Goal: Find specific page/section: Find specific page/section

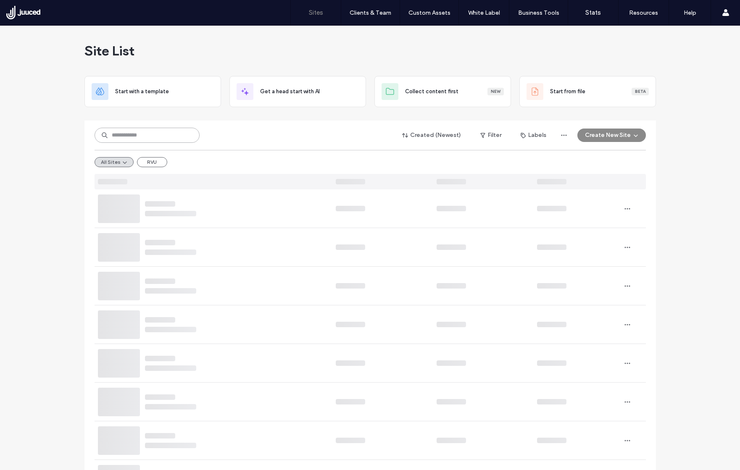
click at [165, 138] on input at bounding box center [146, 135] width 105 height 15
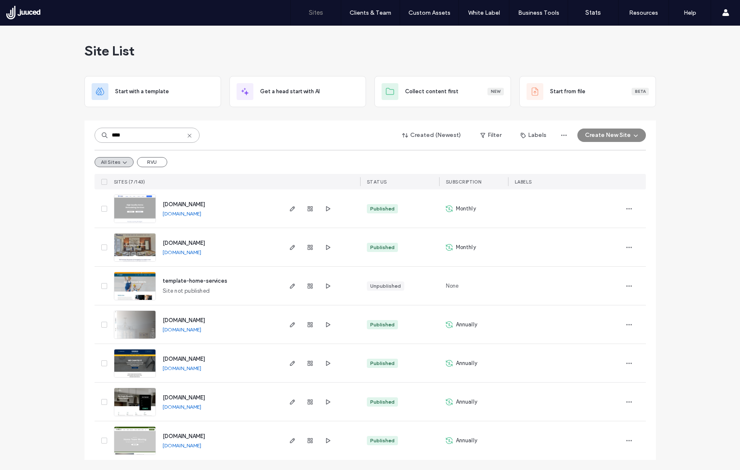
type input "****"
click at [205, 433] on span "www.hometeammoving.com" at bounding box center [184, 436] width 42 height 6
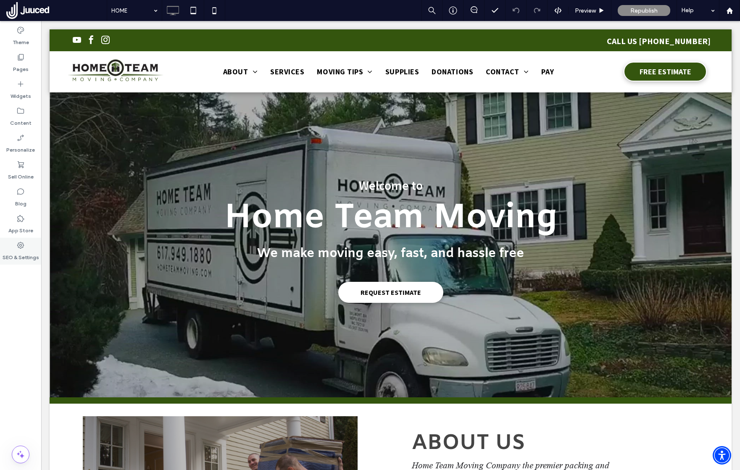
click at [26, 245] on div "SEO & Settings" at bounding box center [20, 251] width 41 height 27
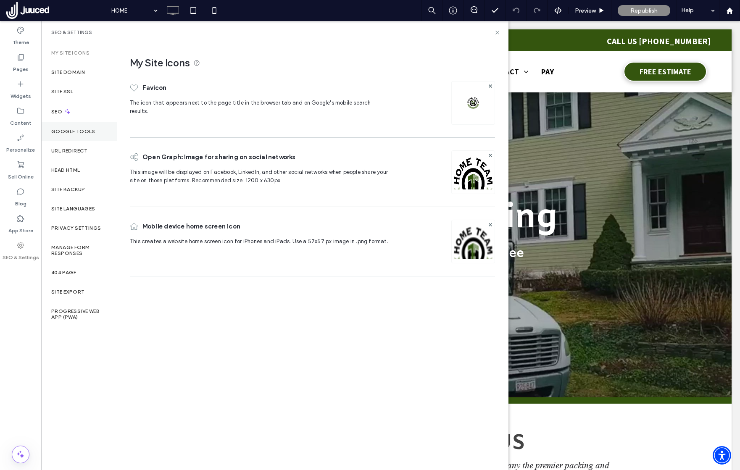
click at [79, 126] on div "Google Tools" at bounding box center [79, 131] width 76 height 19
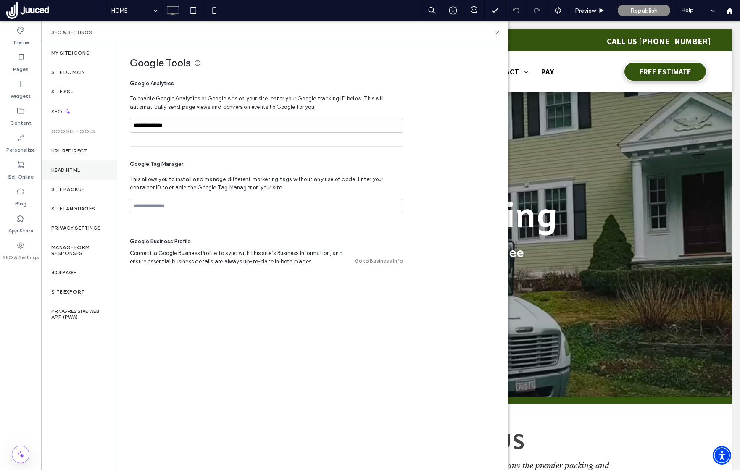
click at [79, 167] on label "Head HTML" at bounding box center [65, 170] width 29 height 6
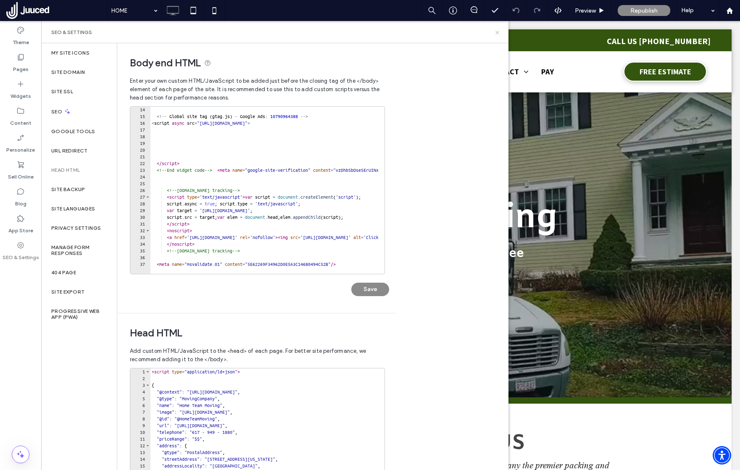
drag, startPoint x: 496, startPoint y: 34, endPoint x: 523, endPoint y: 10, distance: 36.6
click at [496, 34] on icon at bounding box center [497, 32] width 6 height 6
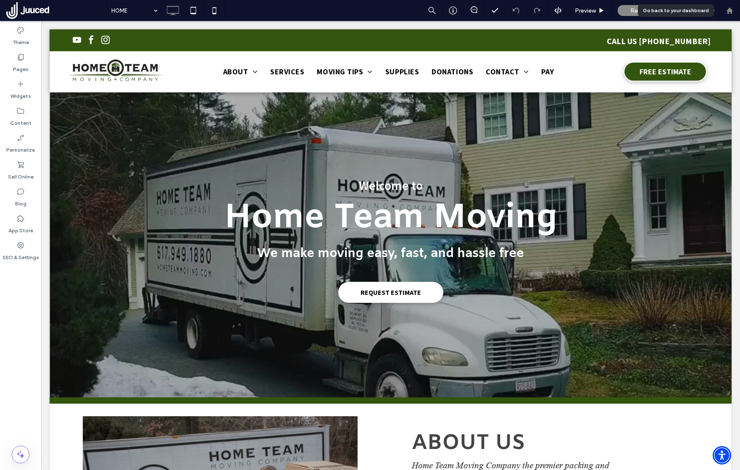
drag, startPoint x: 727, startPoint y: 16, endPoint x: 721, endPoint y: 15, distance: 6.0
click at [727, 16] on div at bounding box center [729, 10] width 21 height 21
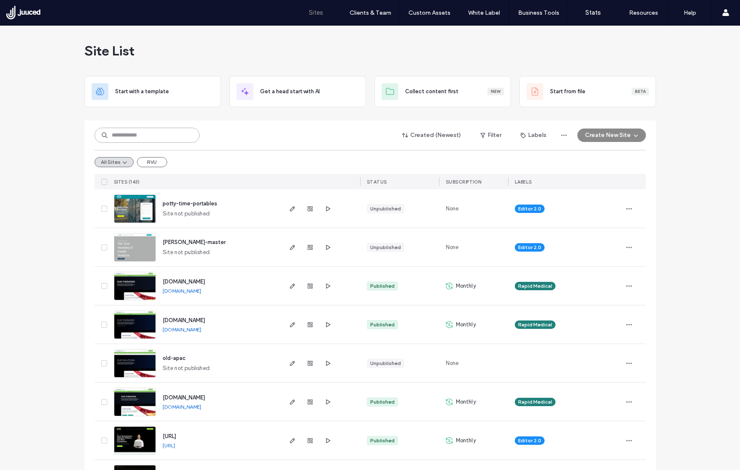
click at [175, 134] on input at bounding box center [146, 135] width 105 height 15
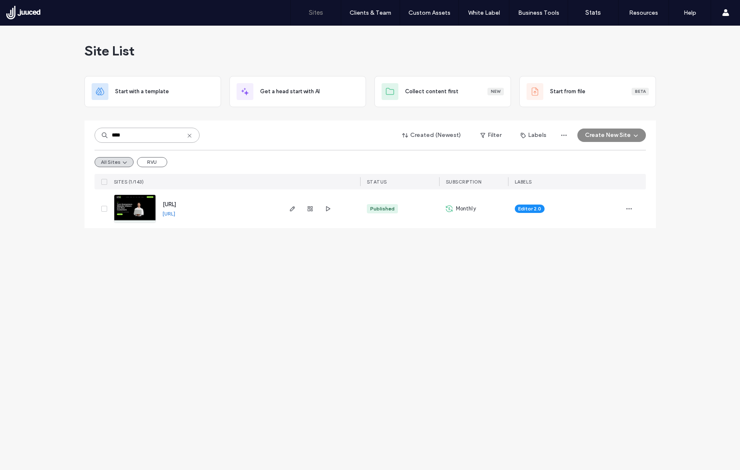
type input "****"
click at [176, 200] on div "[URL]" at bounding box center [169, 204] width 13 height 8
click at [176, 206] on span "[URL]" at bounding box center [169, 204] width 13 height 6
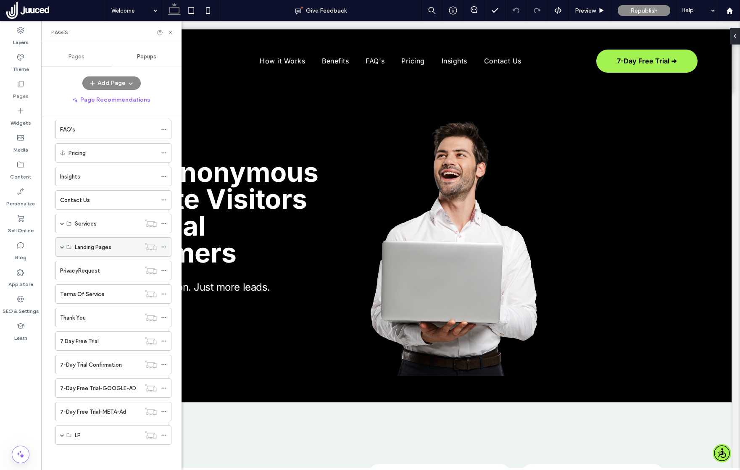
click at [61, 247] on span at bounding box center [62, 247] width 4 height 4
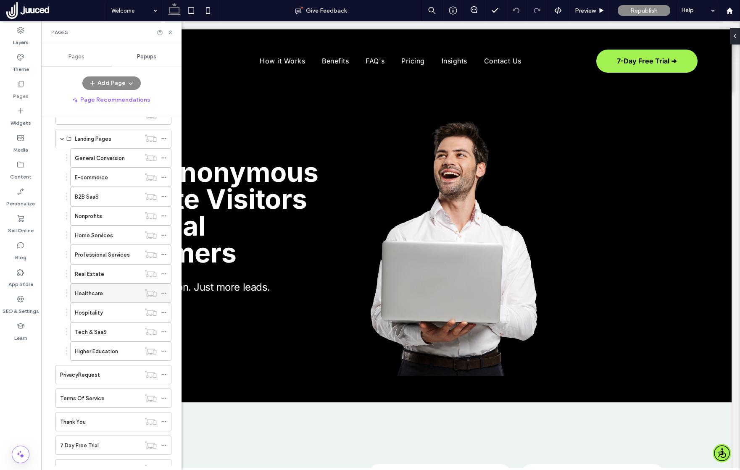
scroll to position [212, 0]
click at [64, 120] on span at bounding box center [62, 117] width 4 height 18
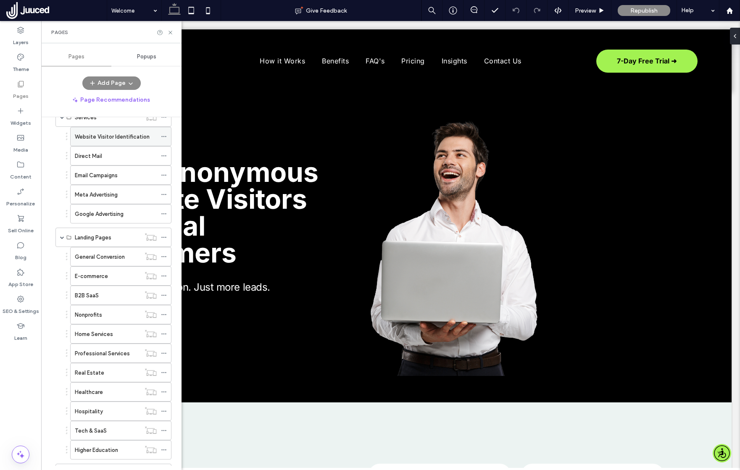
click at [92, 133] on label "Website Visitor Identification" at bounding box center [112, 136] width 75 height 15
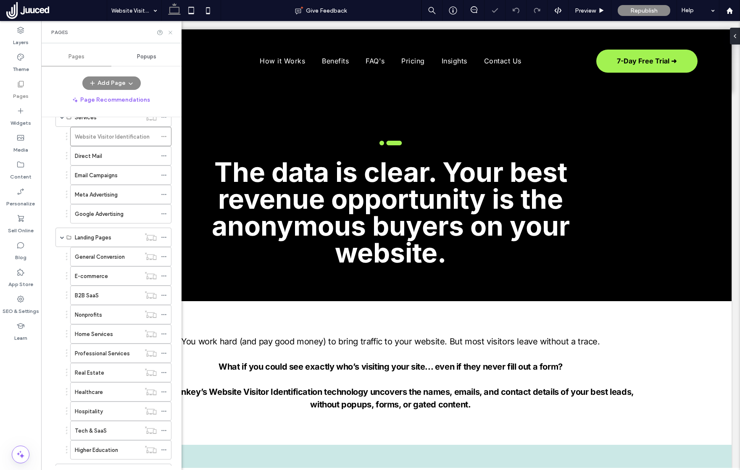
drag, startPoint x: 171, startPoint y: 31, endPoint x: 130, endPoint y: 12, distance: 45.3
click at [171, 31] on use at bounding box center [169, 32] width 3 height 3
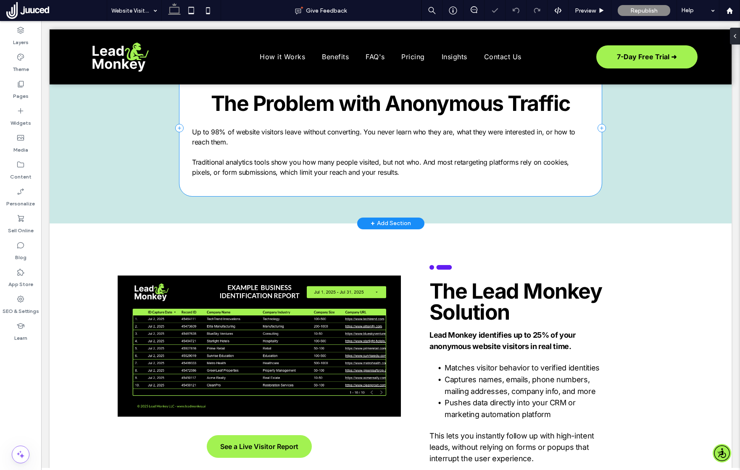
scroll to position [562, 0]
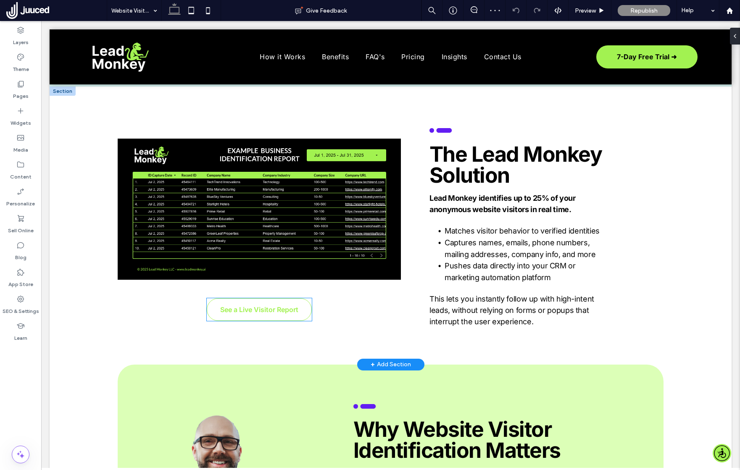
click at [277, 304] on span "See a Live Visitor Report" at bounding box center [259, 309] width 78 height 17
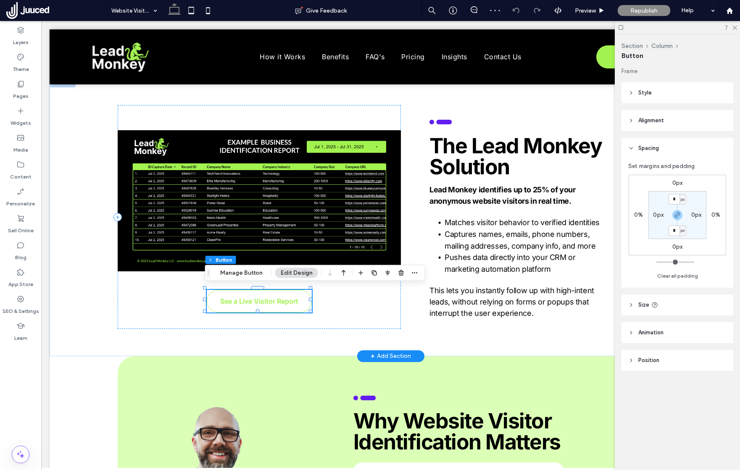
click at [277, 304] on span "See a Live Visitor Report" at bounding box center [259, 301] width 78 height 17
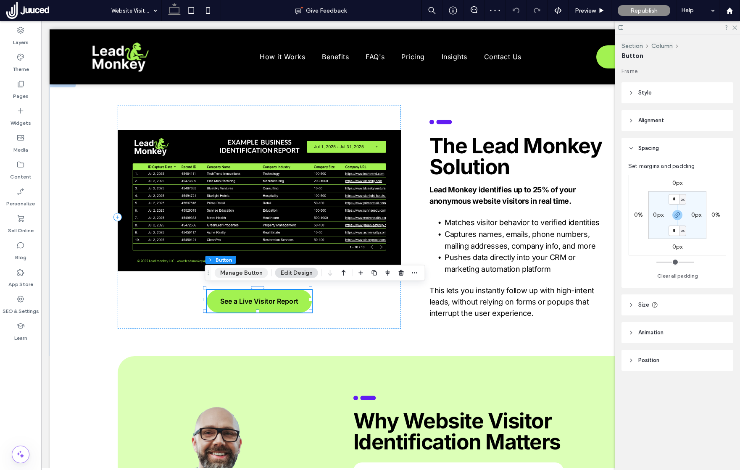
click at [255, 271] on button "Manage Button" at bounding box center [241, 273] width 53 height 10
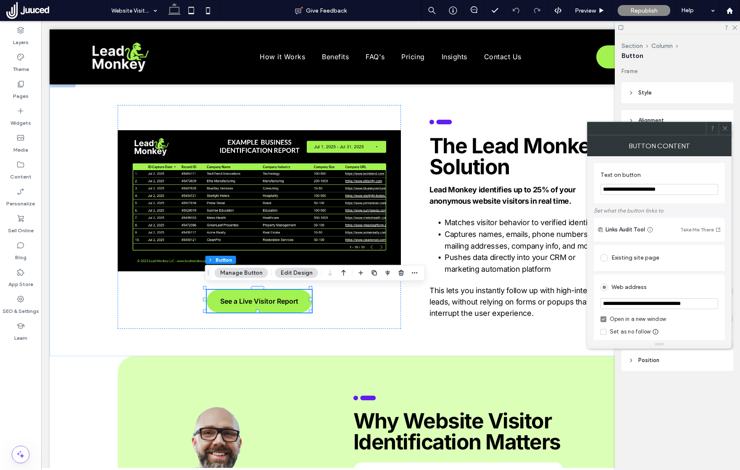
click at [724, 126] on icon at bounding box center [724, 128] width 6 height 6
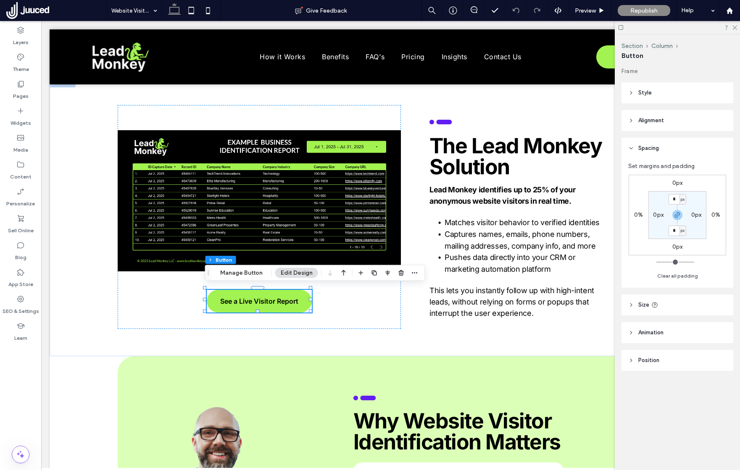
click at [733, 30] on div at bounding box center [676, 27] width 125 height 13
click at [733, 29] on div at bounding box center [676, 27] width 125 height 13
click at [729, 11] on use at bounding box center [729, 10] width 6 height 6
